Goal: Transaction & Acquisition: Purchase product/service

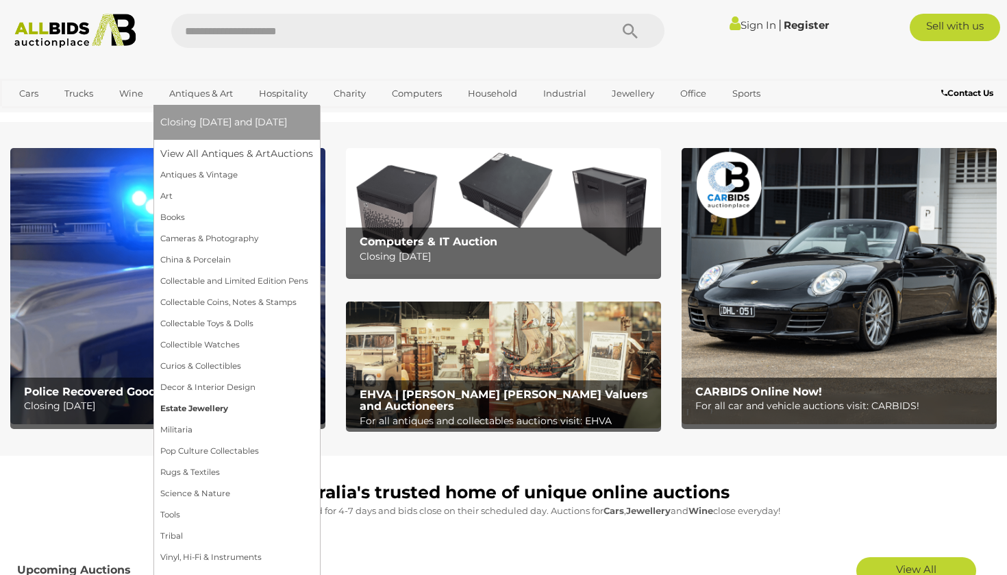
click at [187, 406] on link "Estate Jewellery" at bounding box center [236, 408] width 153 height 21
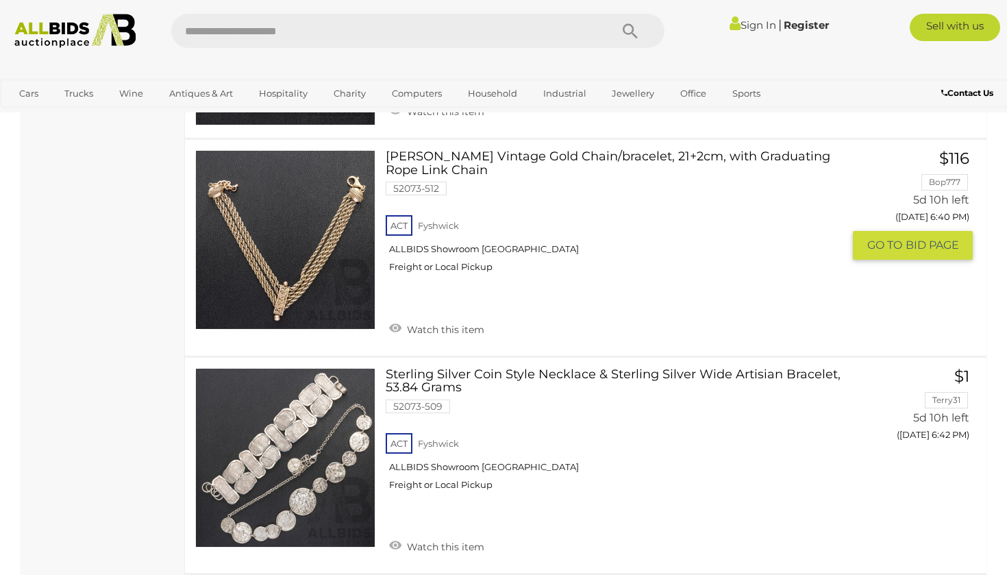
scroll to position [1760, 0]
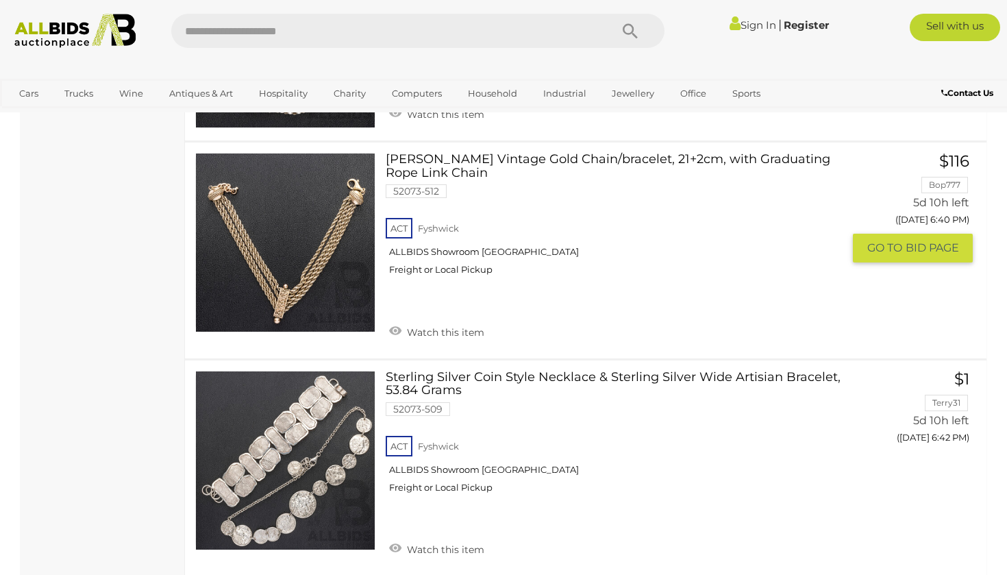
click at [412, 153] on link "[PERSON_NAME] Vintage Gold Chain/bracelet, 21+2cm, with Graduating Rope Link Ch…" at bounding box center [619, 220] width 447 height 134
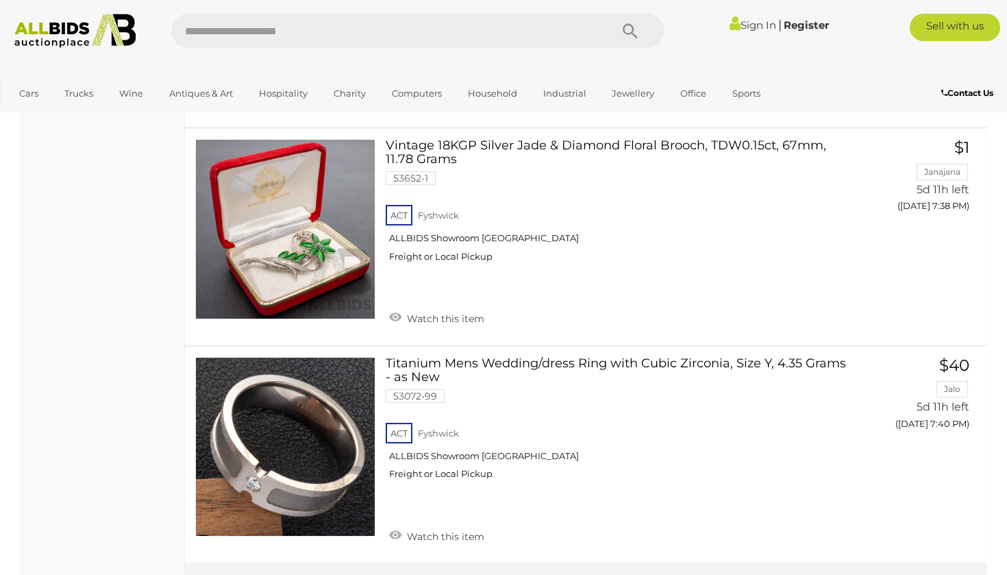
scroll to position [10322, 0]
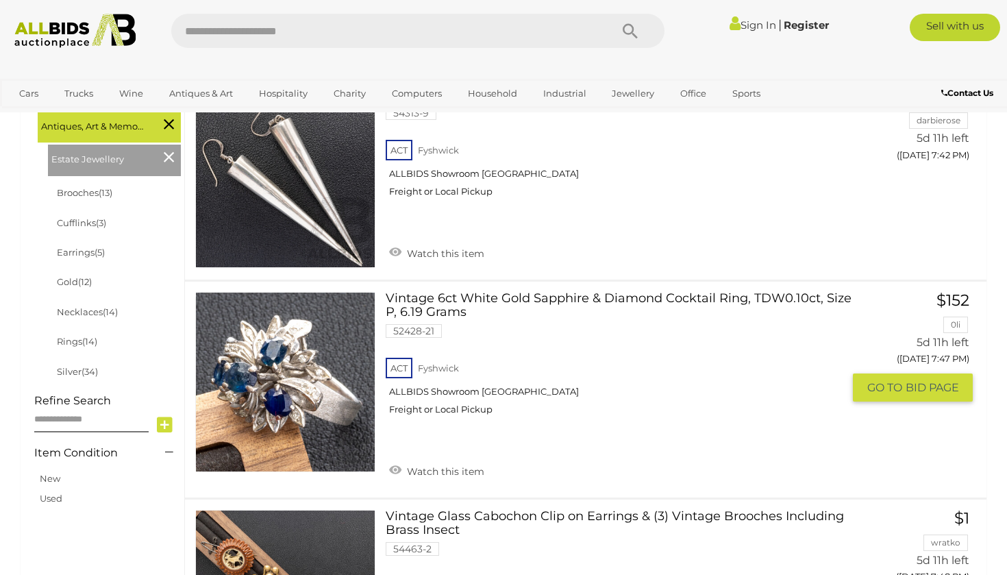
scroll to position [369, 0]
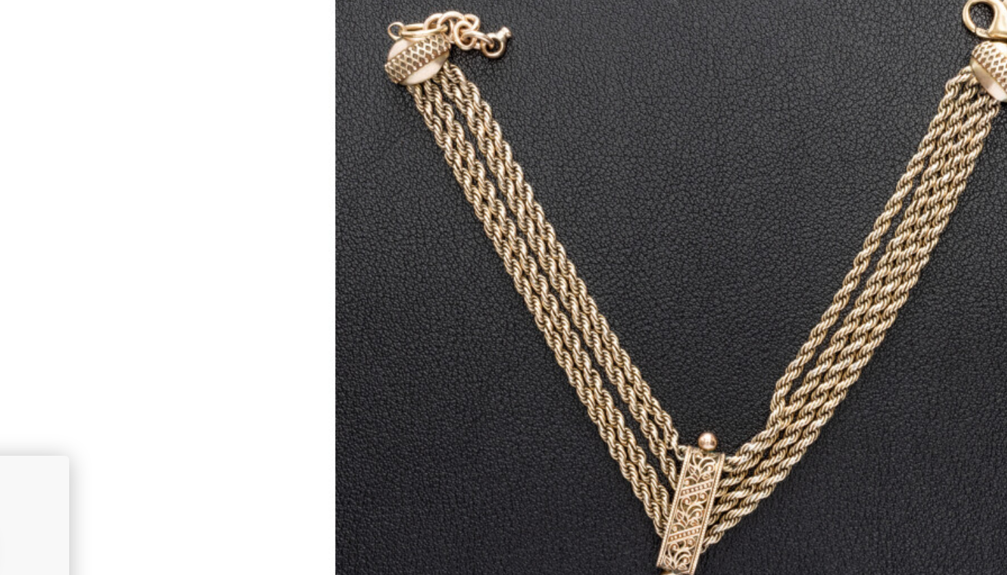
scroll to position [82, 0]
